Goal: Use online tool/utility

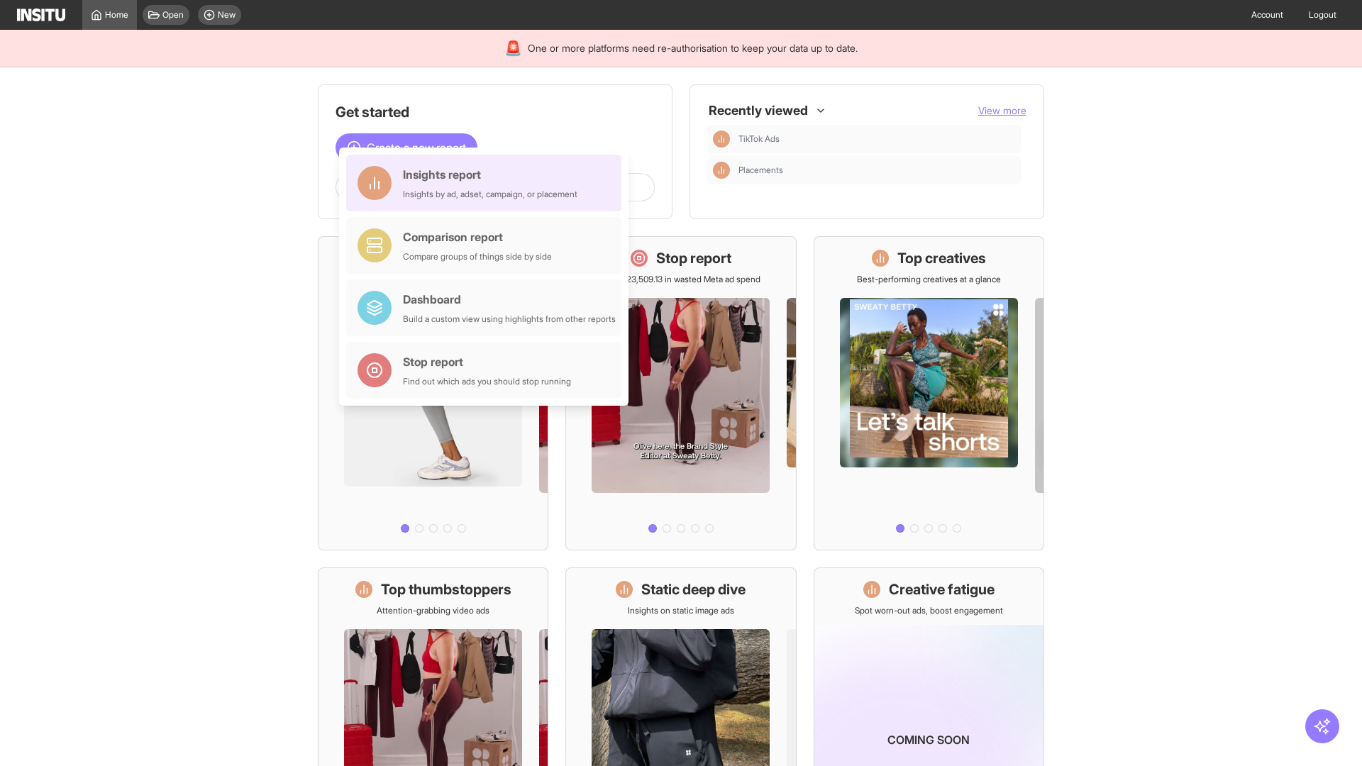
click at [487, 183] on div "Insights report Insights by ad, adset, campaign, or placement" at bounding box center [490, 183] width 174 height 34
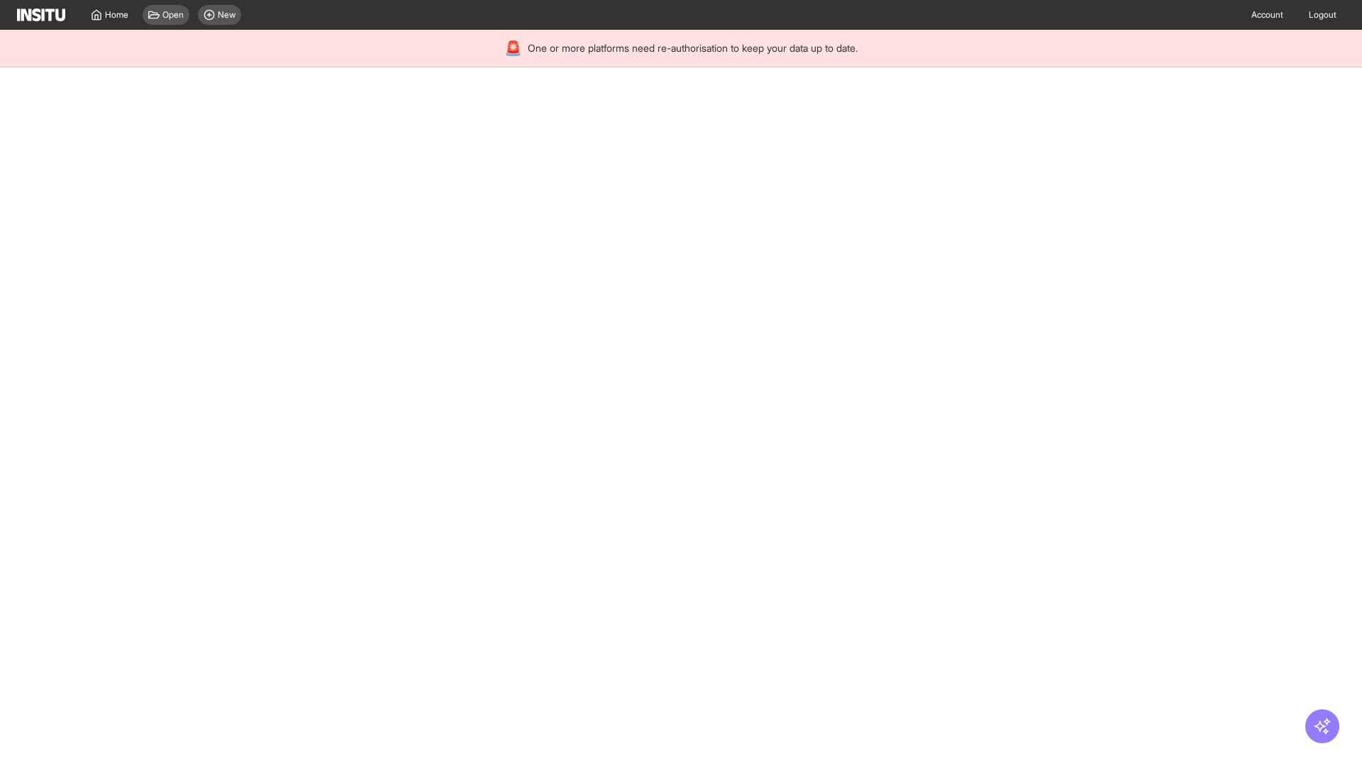
select select "**"
